Goal: Information Seeking & Learning: Learn about a topic

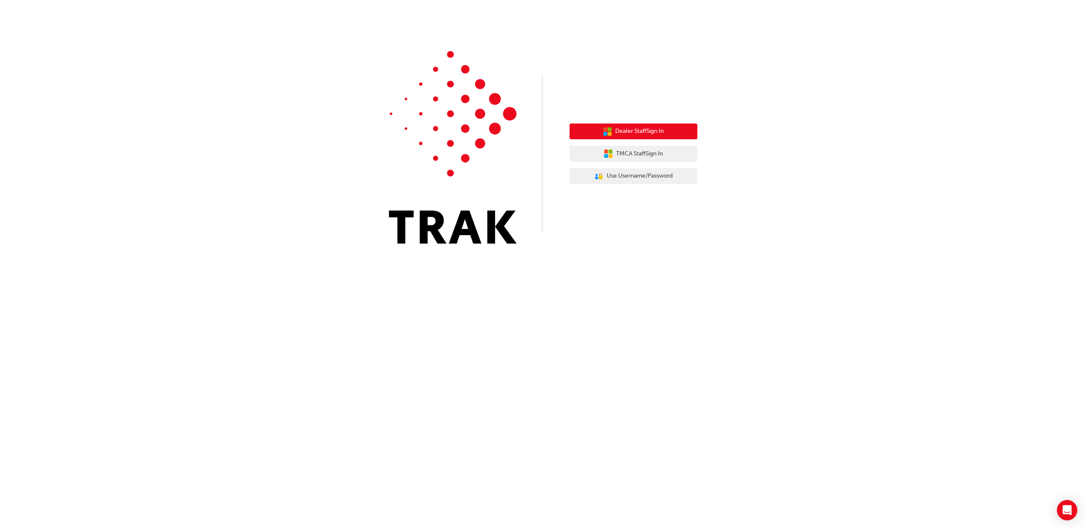
click at [647, 135] on span "Dealer Staff Sign In" at bounding box center [640, 132] width 49 height 10
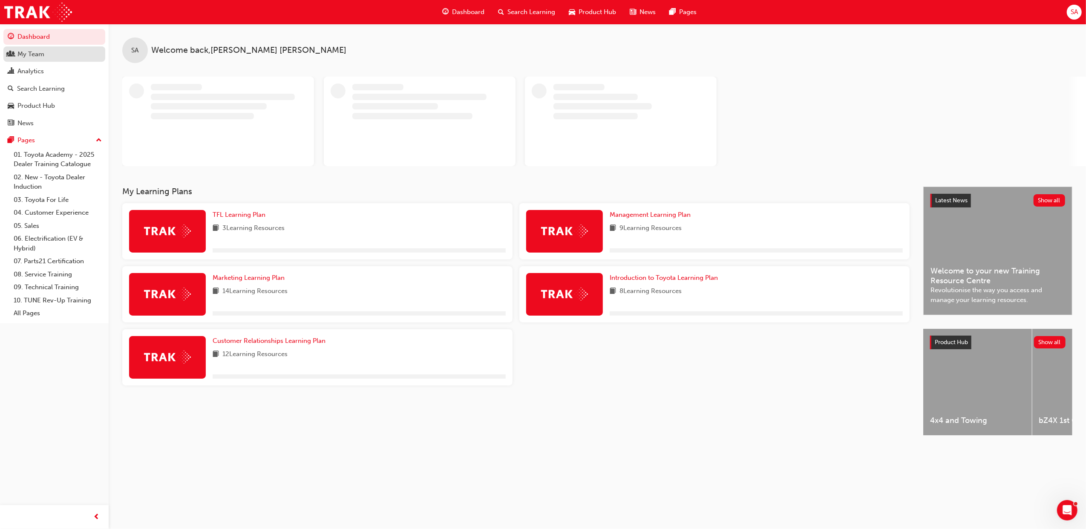
click at [36, 57] on div "My Team" at bounding box center [30, 54] width 27 height 10
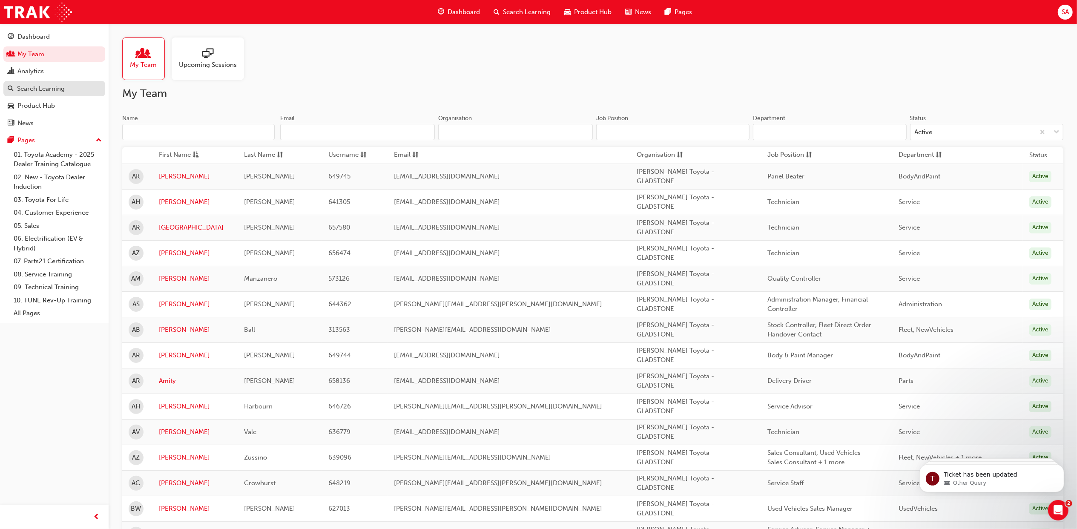
click at [21, 81] on link "Search Learning" at bounding box center [54, 89] width 102 height 16
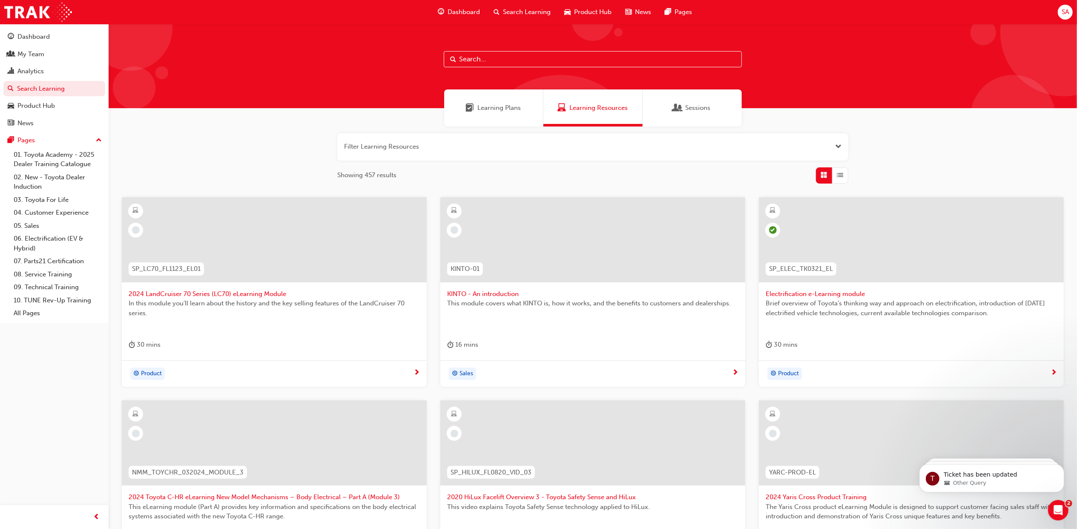
click at [481, 61] on input "text" at bounding box center [593, 59] width 298 height 16
type input "marketing essentials"
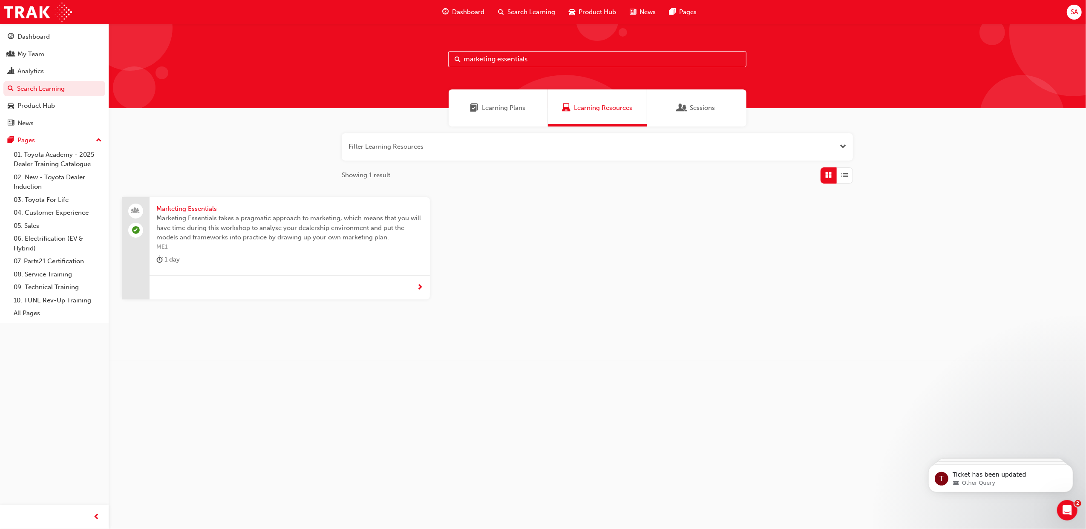
click at [335, 221] on span "Marketing Essentials takes a pragmatic approach to marketing, which means that …" at bounding box center [289, 227] width 267 height 29
